Goal: Task Accomplishment & Management: Complete application form

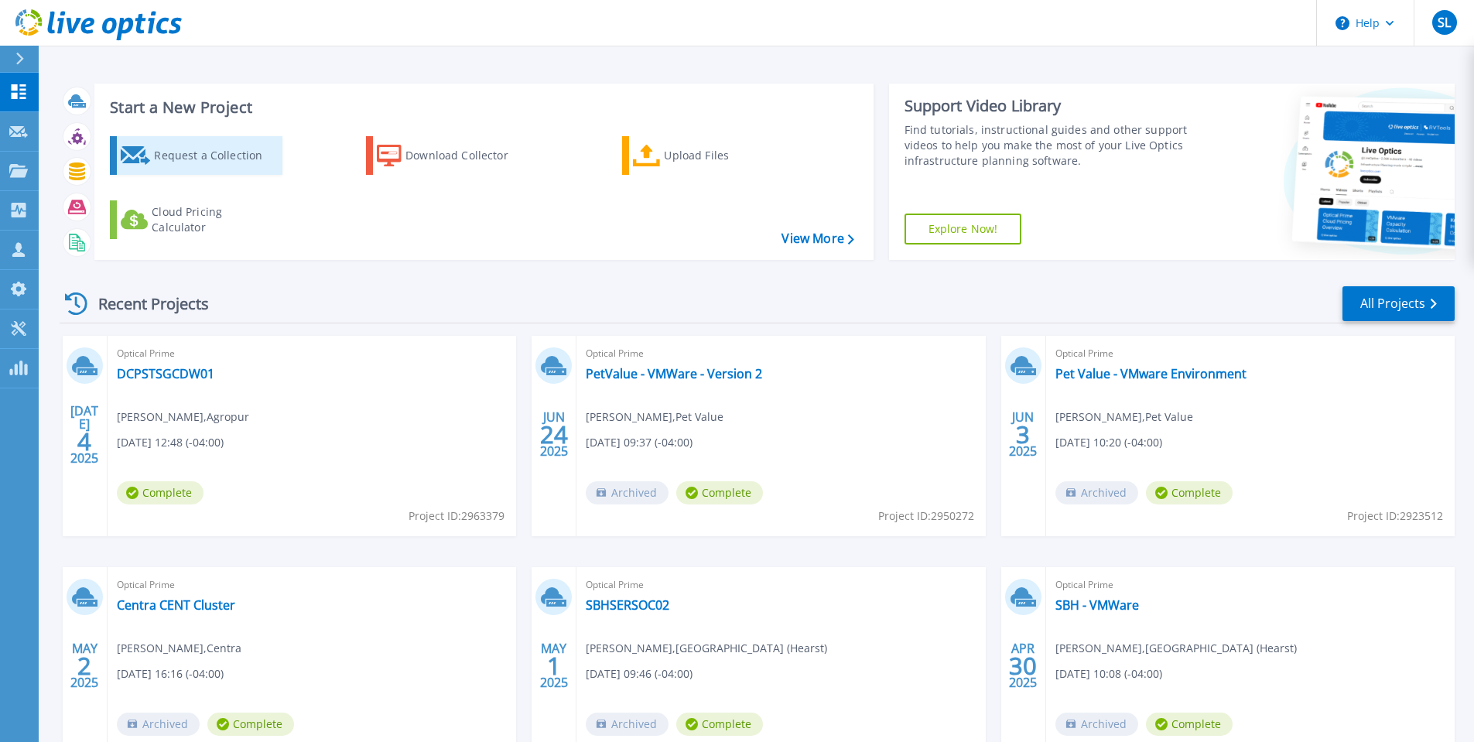
click at [245, 156] on div "Request a Collection" at bounding box center [216, 155] width 124 height 31
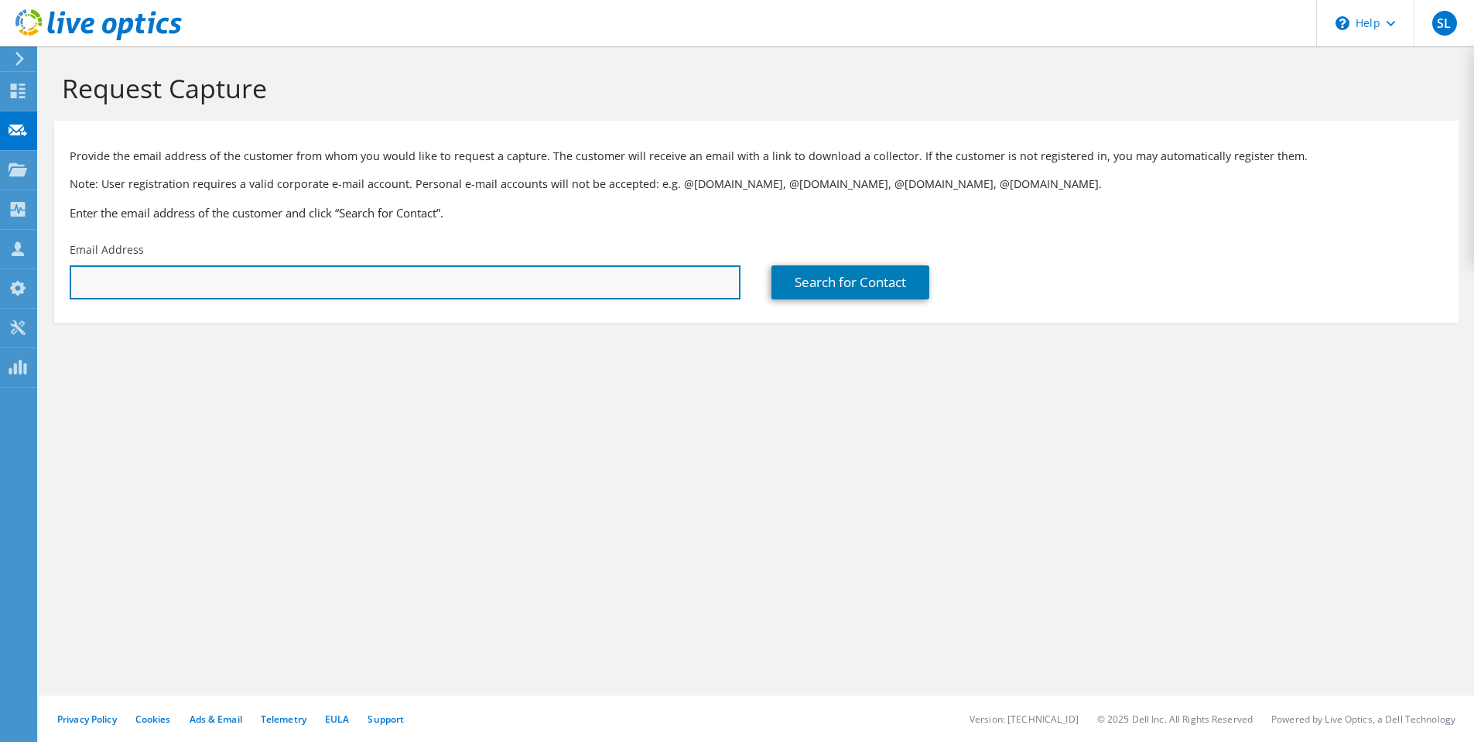
click at [348, 288] on input "text" at bounding box center [405, 282] width 671 height 34
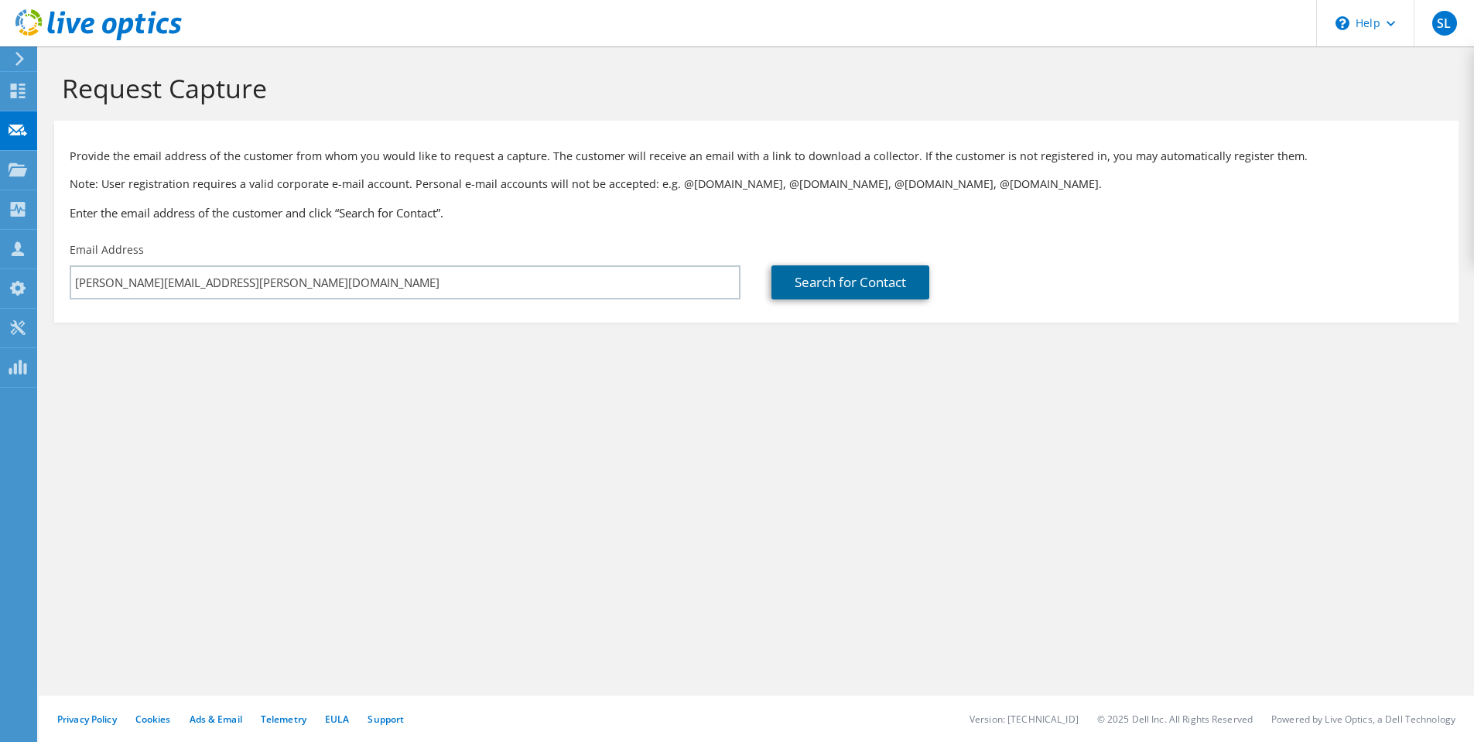
click at [869, 282] on link "Search for Contact" at bounding box center [850, 282] width 158 height 34
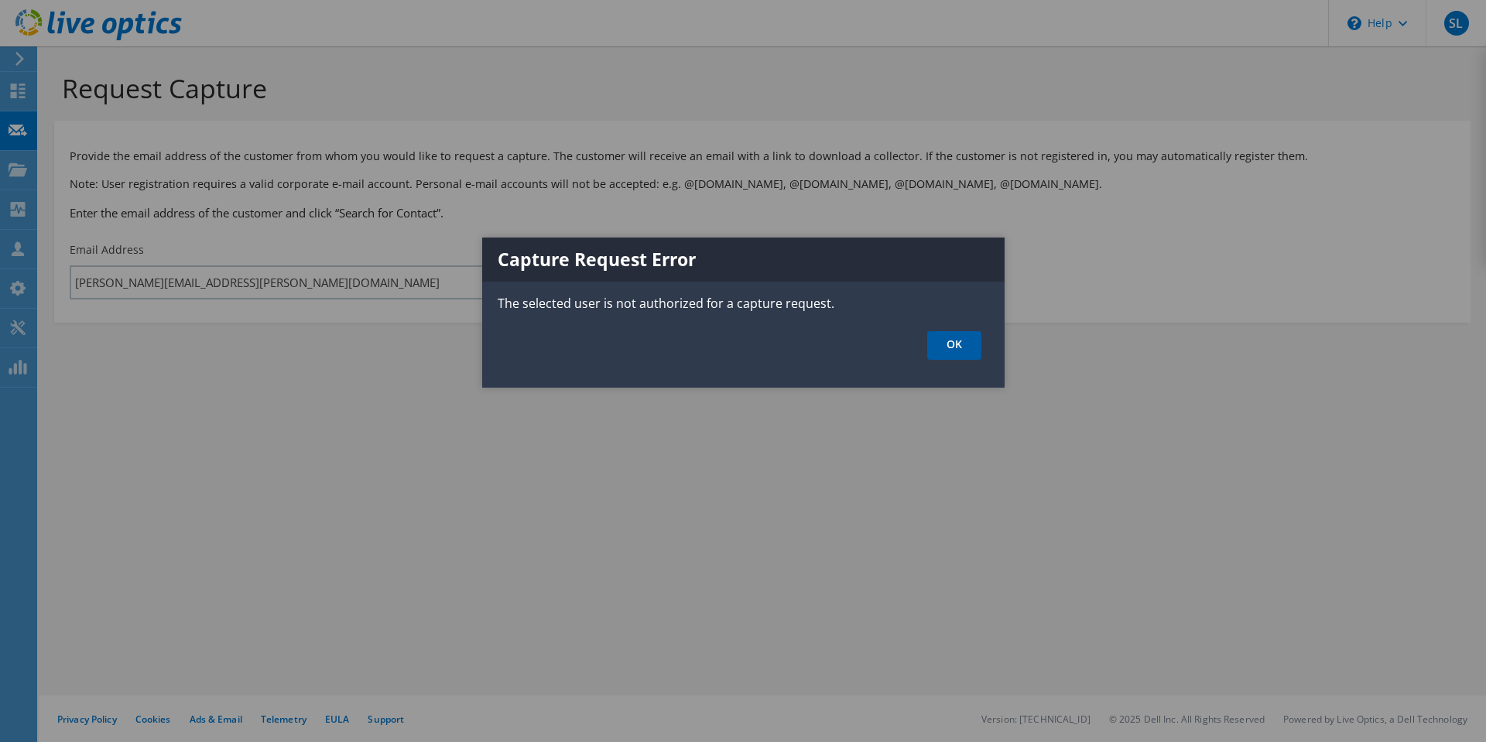
click at [950, 350] on link "OK" at bounding box center [954, 345] width 54 height 29
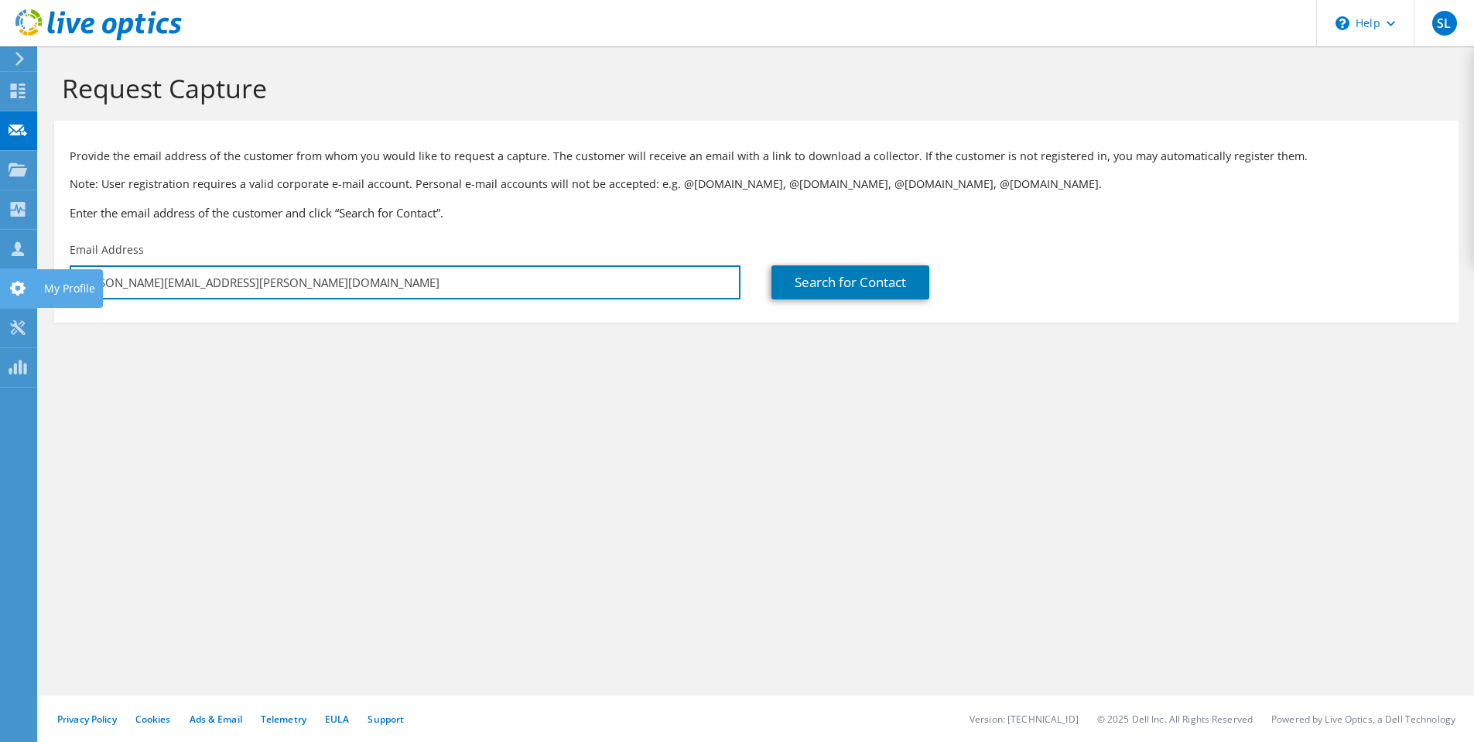
drag, startPoint x: 320, startPoint y: 289, endPoint x: 0, endPoint y: 287, distance: 319.5
click at [0, 287] on div "SL Partner Team Member Stephan Labonte stephan.labonte@cdw.ca CDWca My Profile …" at bounding box center [737, 371] width 1474 height 742
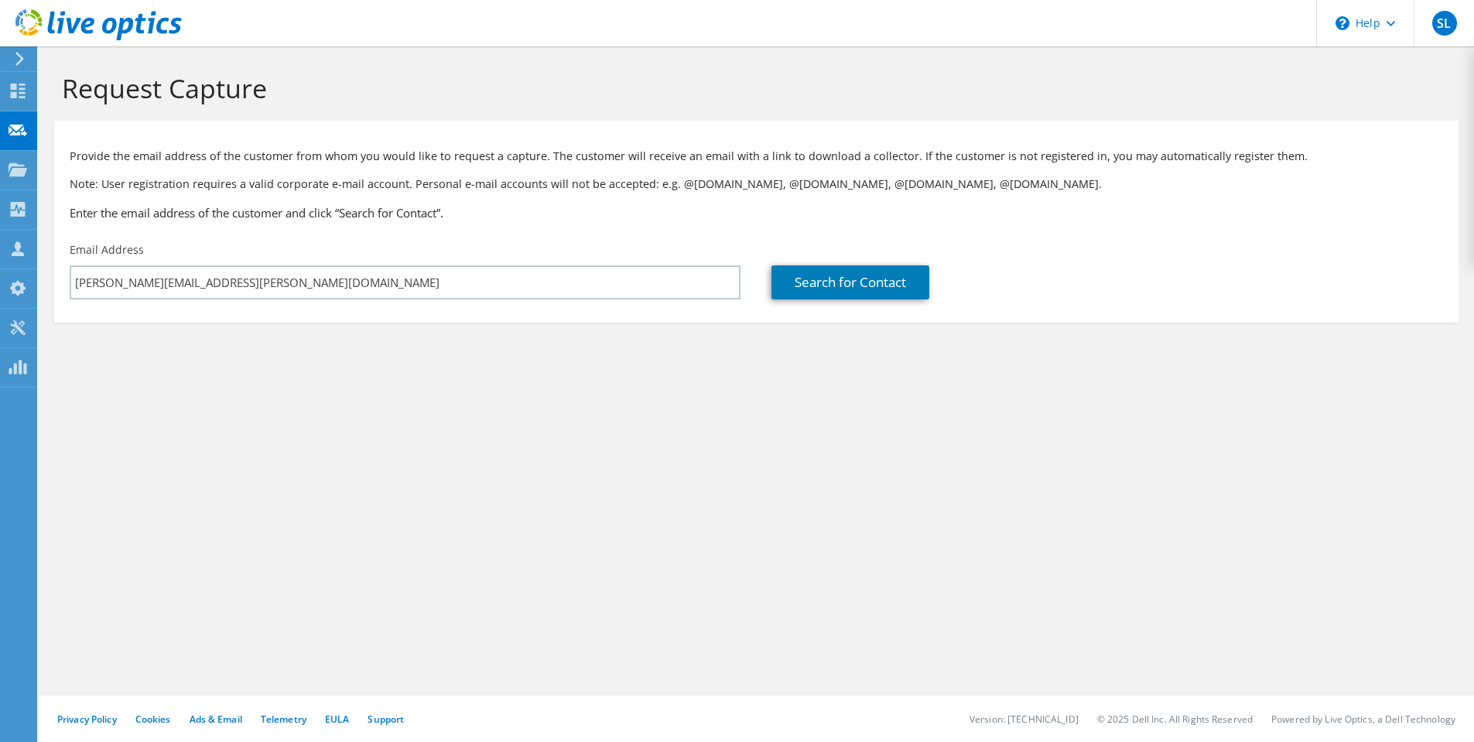
click at [345, 409] on div "Request Capture Provide the email address of the customer from whom you would l…" at bounding box center [756, 394] width 1435 height 696
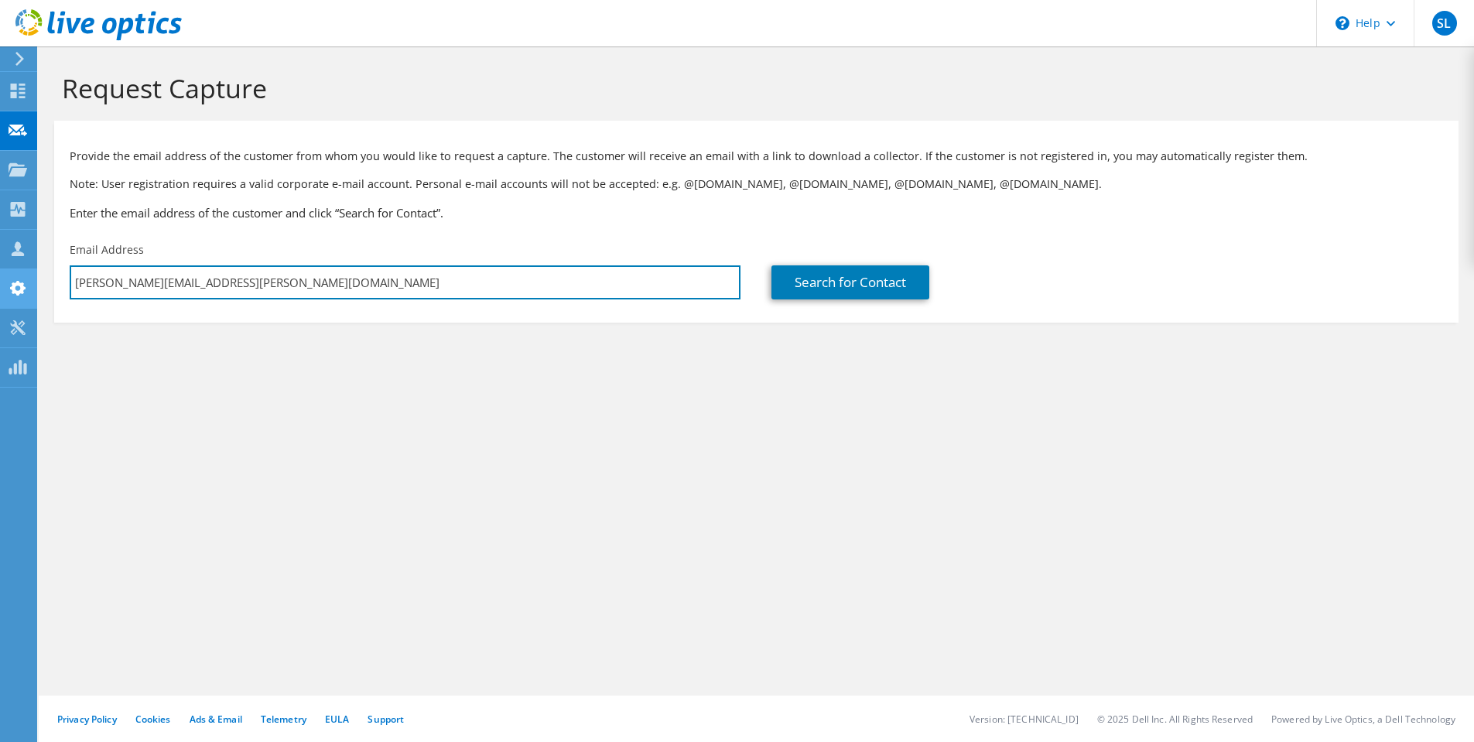
drag, startPoint x: 278, startPoint y: 298, endPoint x: 14, endPoint y: 292, distance: 263.9
click at [14, 292] on div "SL Partner Team Member Stephan Labonte stephan.labonte@cdw.ca CDWca My Profile …" at bounding box center [737, 371] width 1474 height 742
type input "s"
paste input "rtaliunas@acrd.bc.ca"
type input "rtaliunas@acrd.bc.ca"
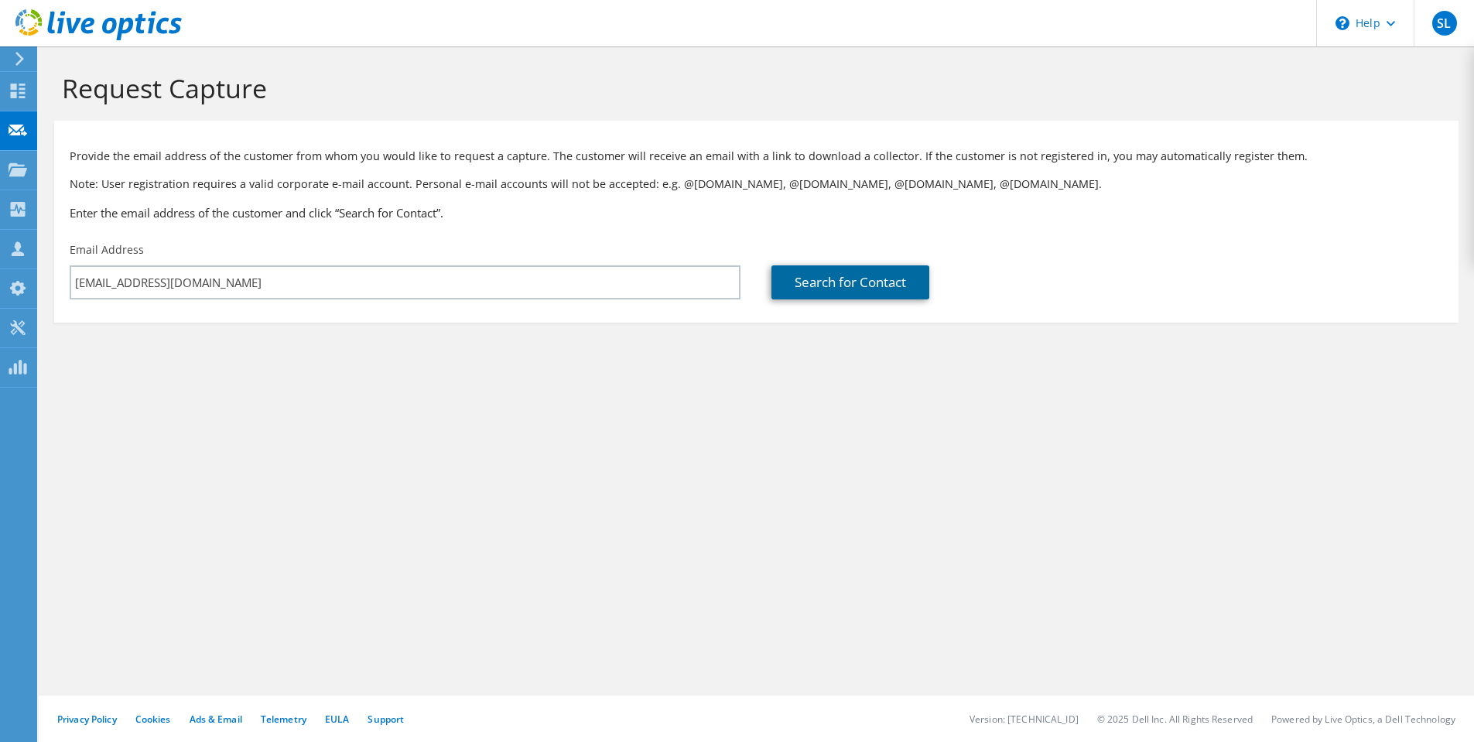
click at [846, 275] on link "Search for Contact" at bounding box center [850, 282] width 158 height 34
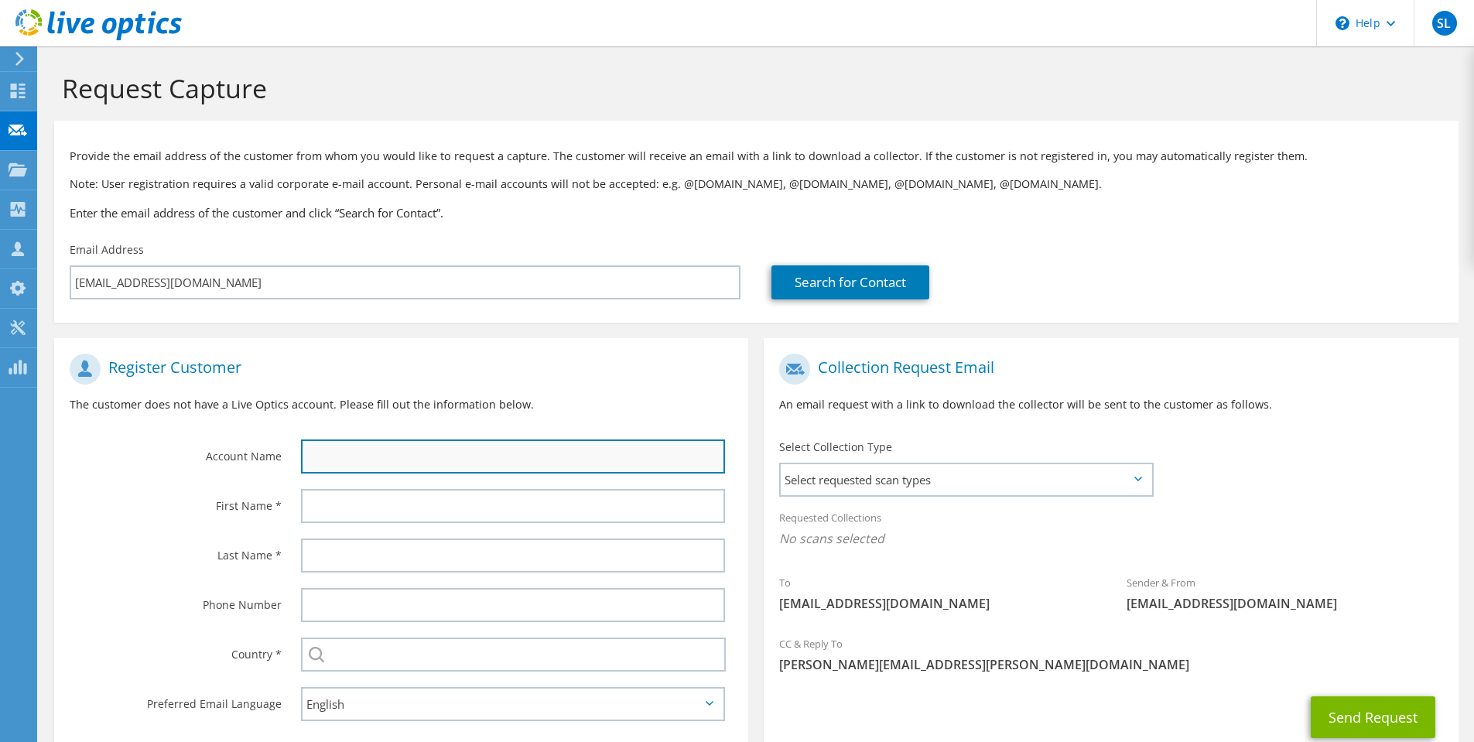
click at [429, 455] on input "text" at bounding box center [513, 456] width 424 height 34
click at [342, 458] on input "text" at bounding box center [513, 456] width 424 height 34
paste input "Alberni-Clayoquot RD"
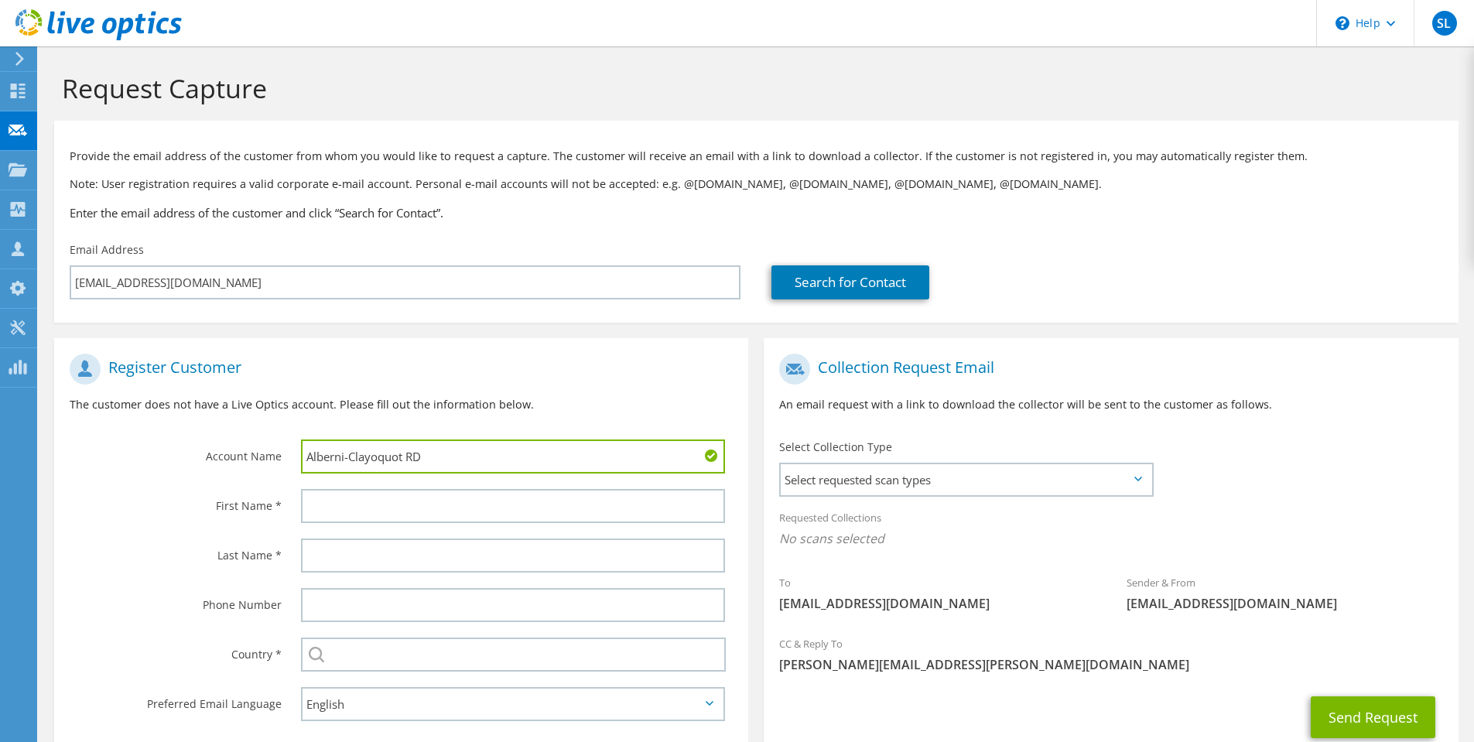
type input "Alberni-Clayoquot RD"
type input "Rich"
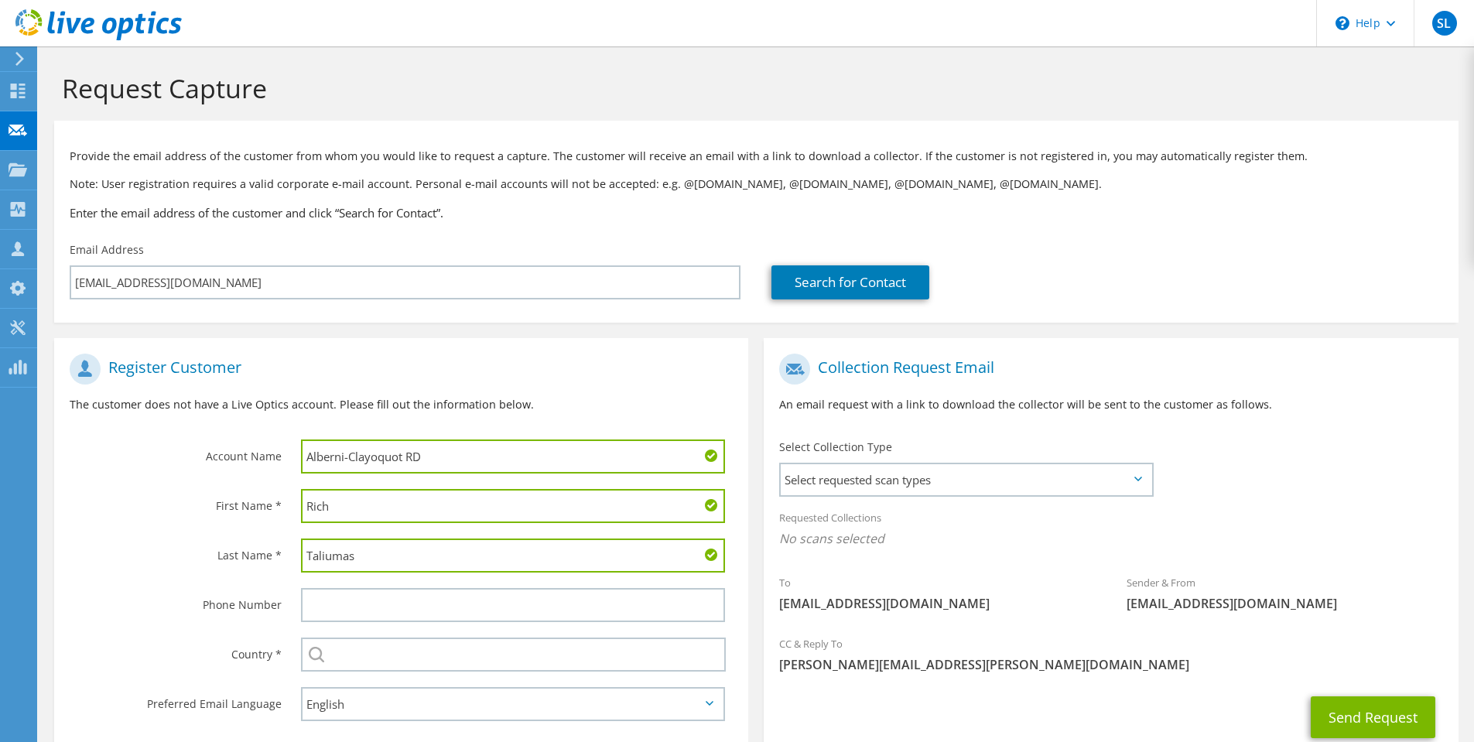
type input "Taliumas"
type input "[GEOGRAPHIC_DATA]"
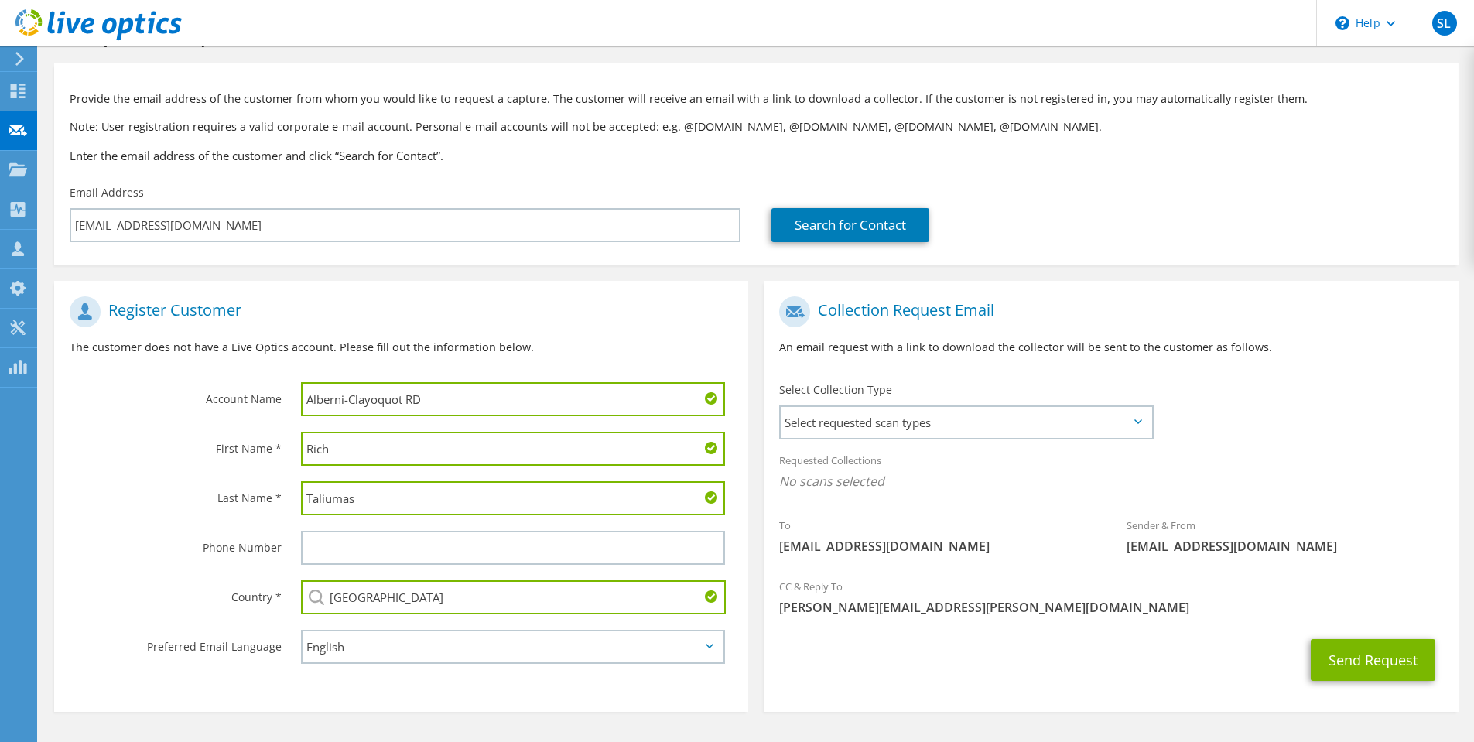
scroll to position [104, 0]
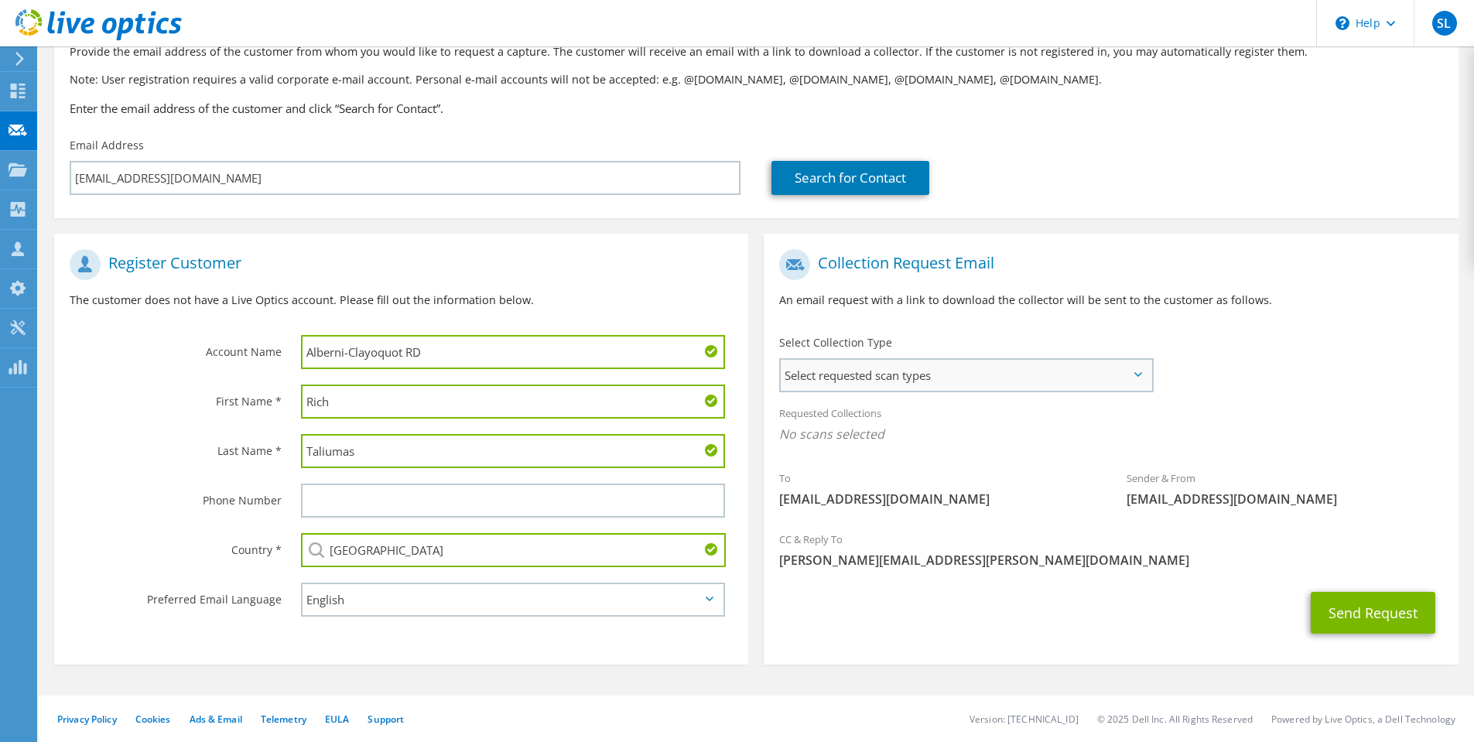
click at [1017, 377] on span "Select requested scan types" at bounding box center [966, 375] width 371 height 31
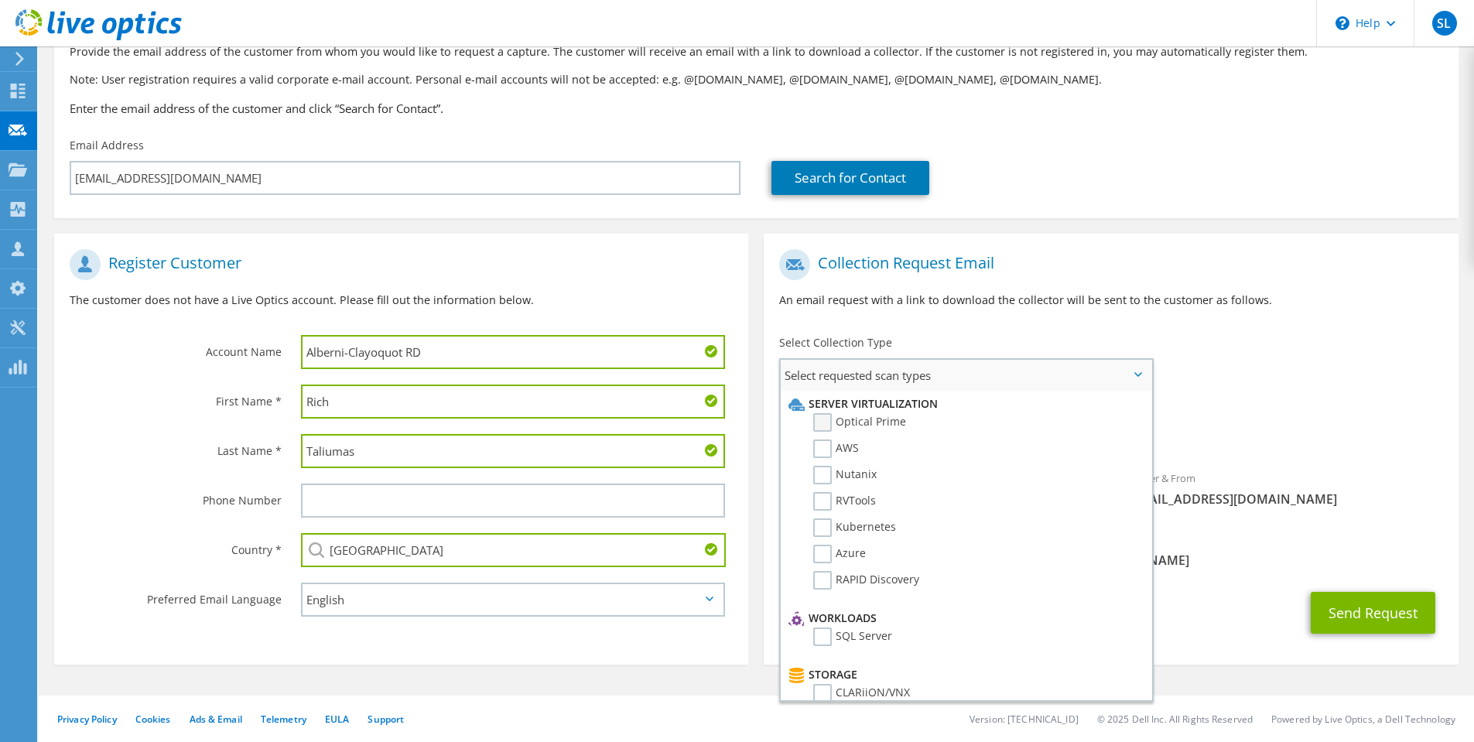
click at [868, 414] on label "Optical Prime" at bounding box center [859, 422] width 93 height 19
click at [0, 0] on input "Optical Prime" at bounding box center [0, 0] width 0 height 0
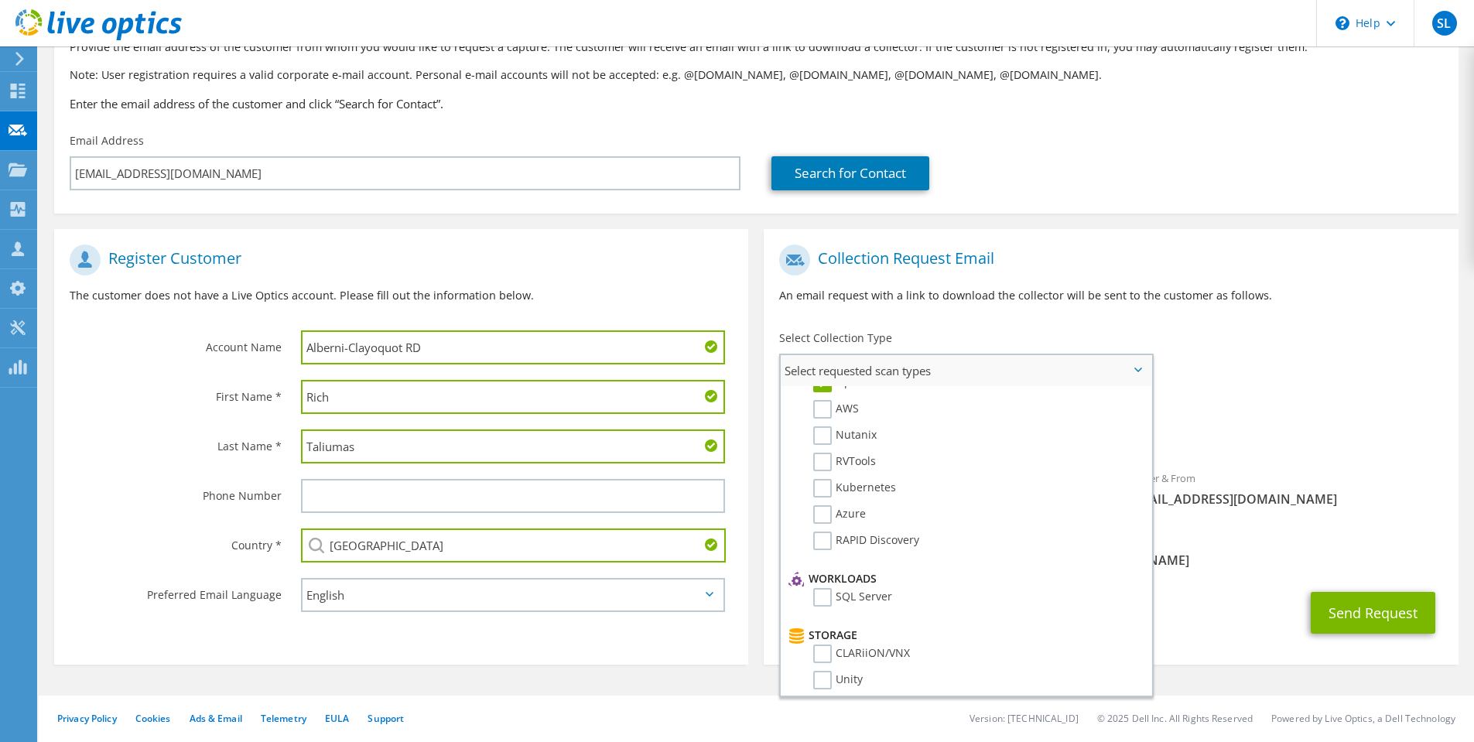
scroll to position [0, 0]
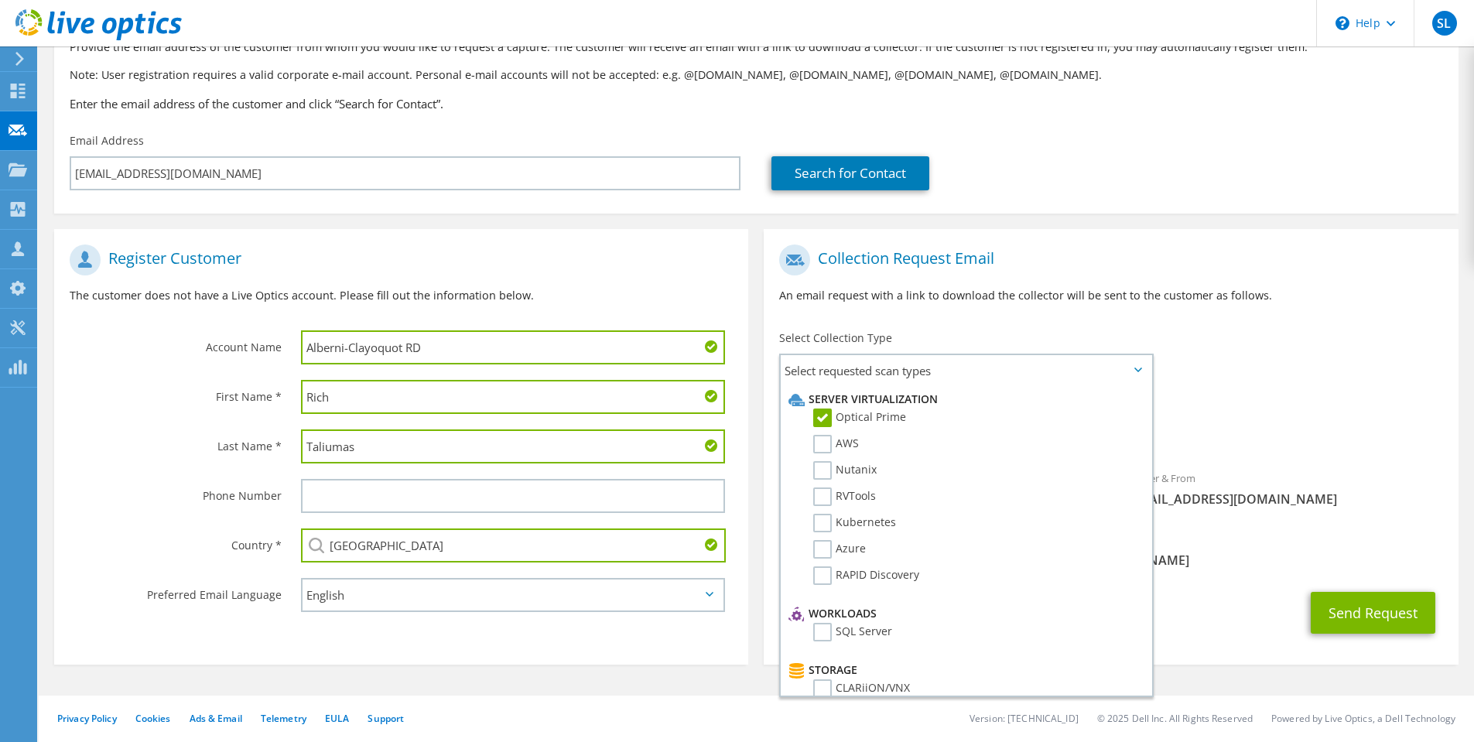
click at [1192, 337] on div "To rtaliunas@acrd.bc.ca Sender & From liveoptics@liveoptics.com" at bounding box center [1111, 380] width 694 height 286
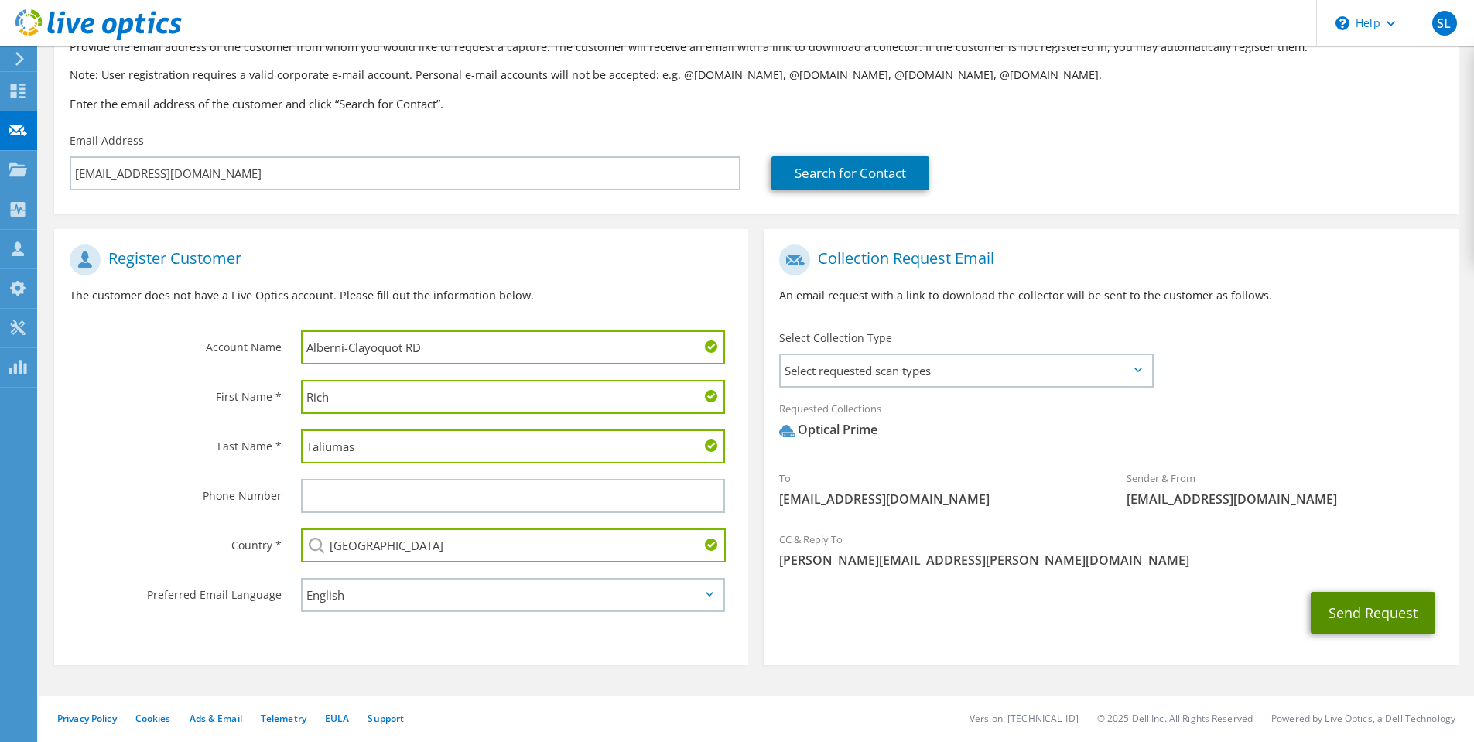
click at [1388, 617] on button "Send Request" at bounding box center [1373, 613] width 125 height 42
